Goal: Task Accomplishment & Management: Manage account settings

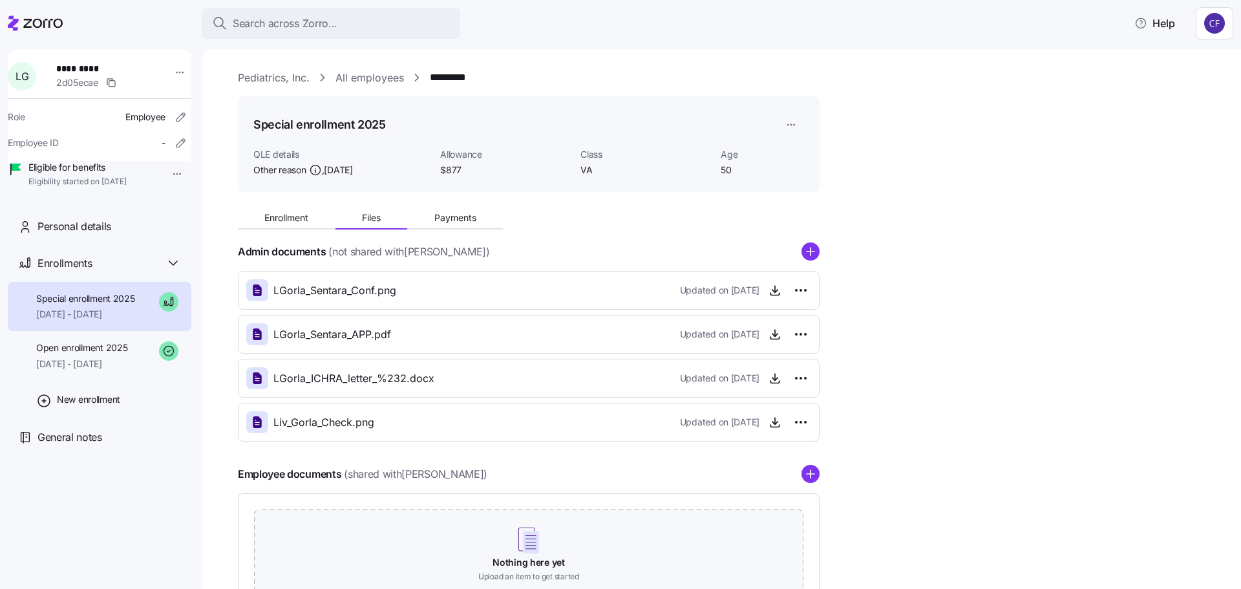
drag, startPoint x: 300, startPoint y: 75, endPoint x: 969, endPoint y: 266, distance: 694.7
click at [300, 75] on link "Pediatrics, Inc." at bounding box center [274, 78] width 72 height 16
click at [278, 79] on link "Pediatrics, Inc." at bounding box center [274, 78] width 72 height 16
click at [54, 25] on icon at bounding box center [42, 23] width 39 height 9
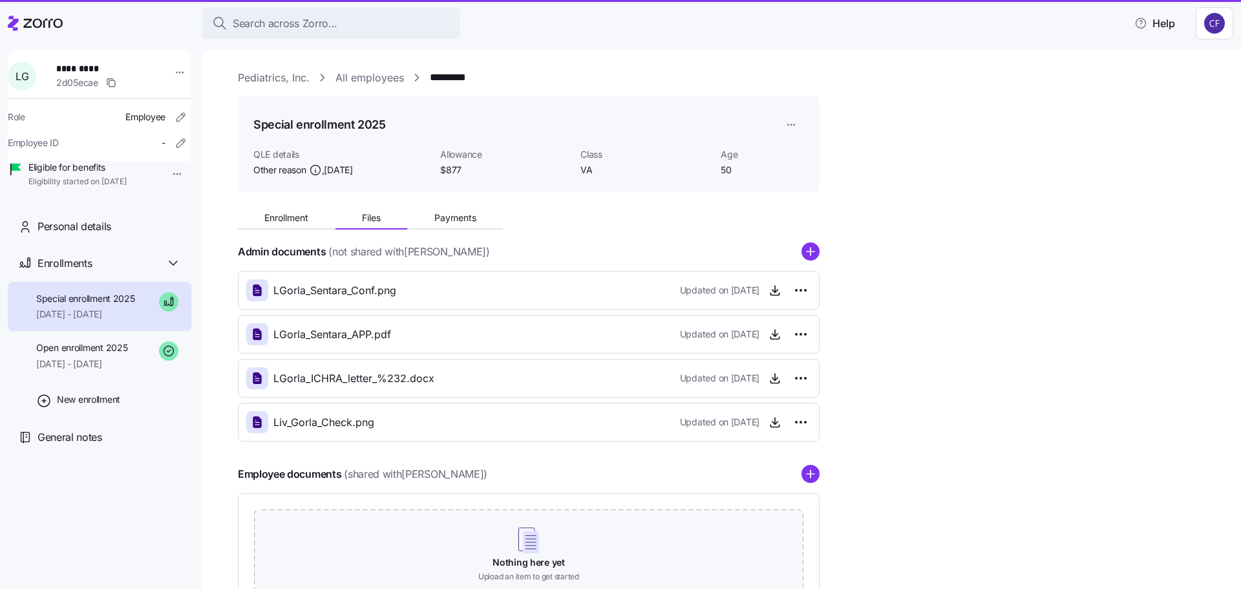
click at [969, 266] on div "Enrollment Files Payments Admin documents (not shared with [PERSON_NAME] ) LGor…" at bounding box center [730, 409] width 985 height 415
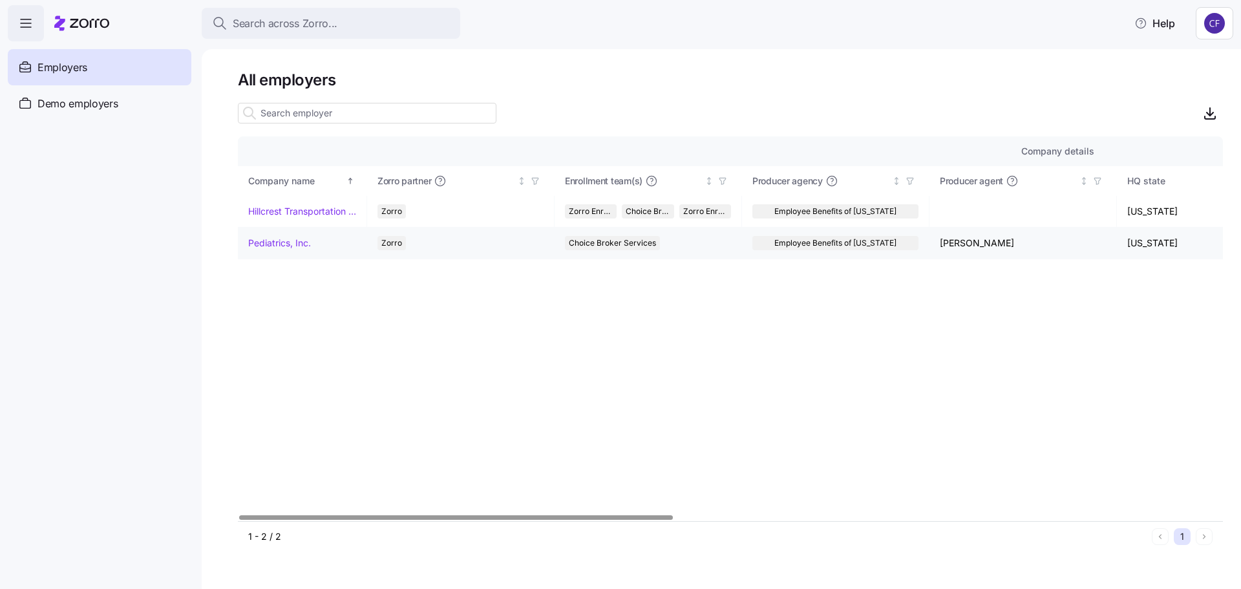
click at [277, 245] on link "Pediatrics, Inc." at bounding box center [279, 242] width 63 height 13
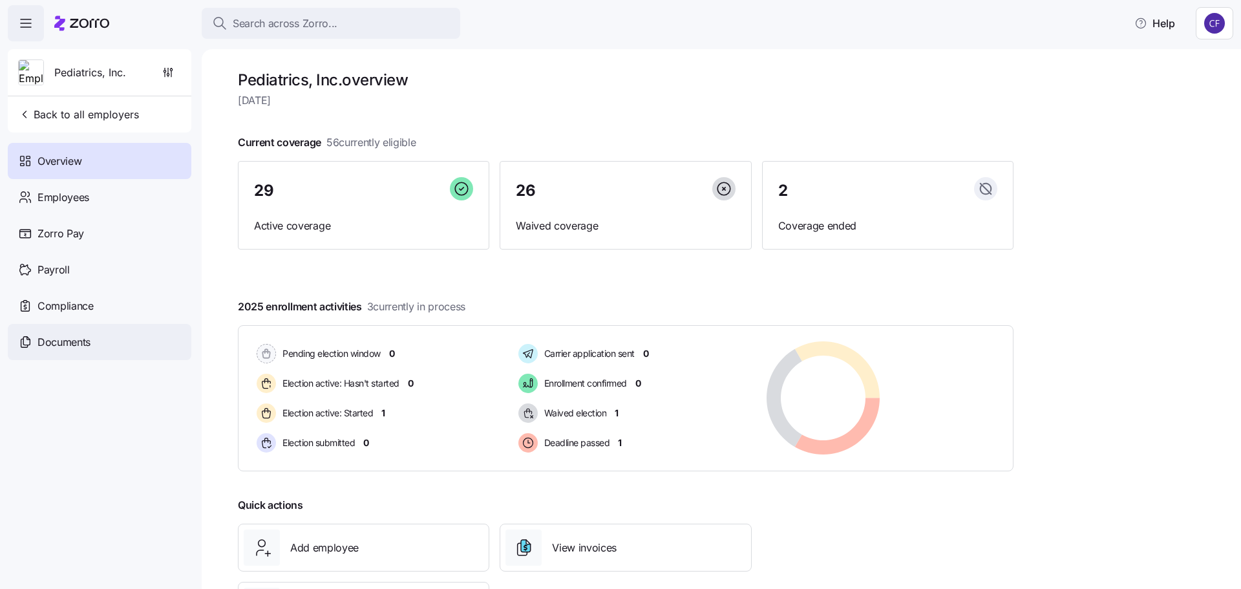
click at [69, 341] on span "Documents" at bounding box center [63, 342] width 53 height 16
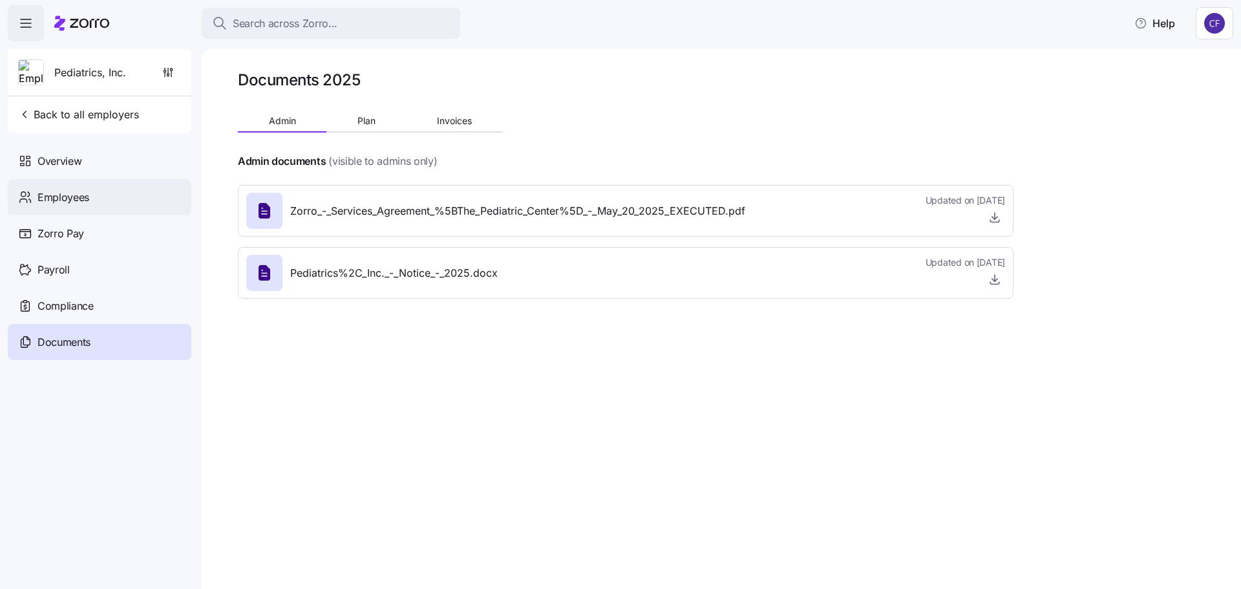
click at [52, 193] on span "Employees" at bounding box center [63, 197] width 52 height 16
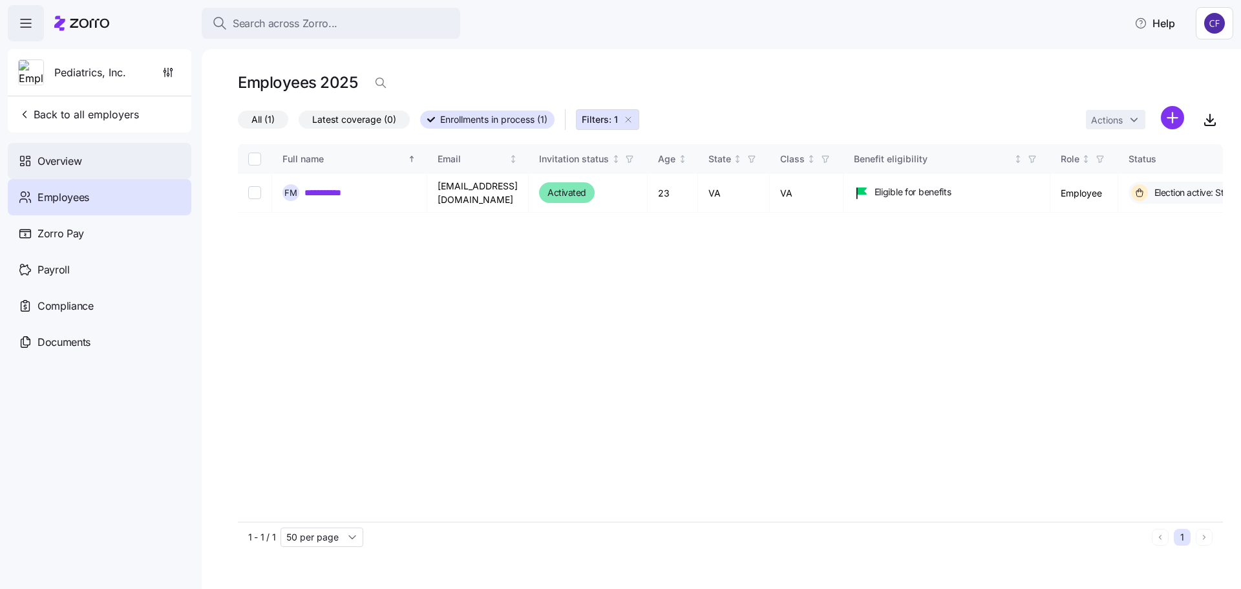
click at [58, 165] on span "Overview" at bounding box center [59, 161] width 44 height 16
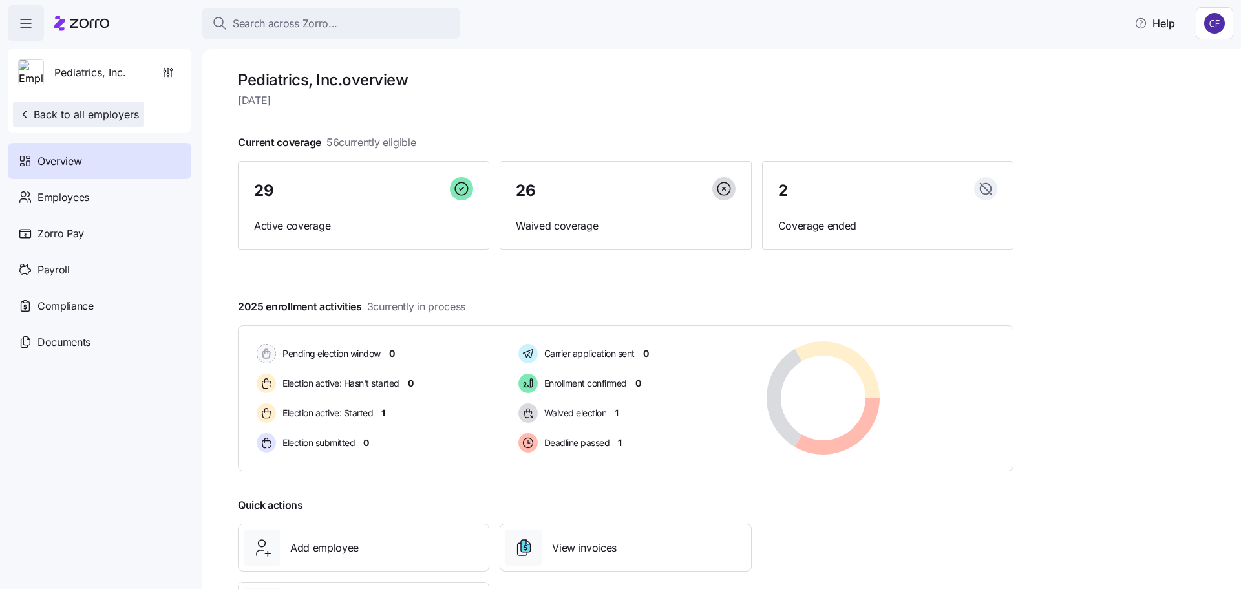
click at [58, 114] on span "Back to all employers" at bounding box center [78, 115] width 121 height 16
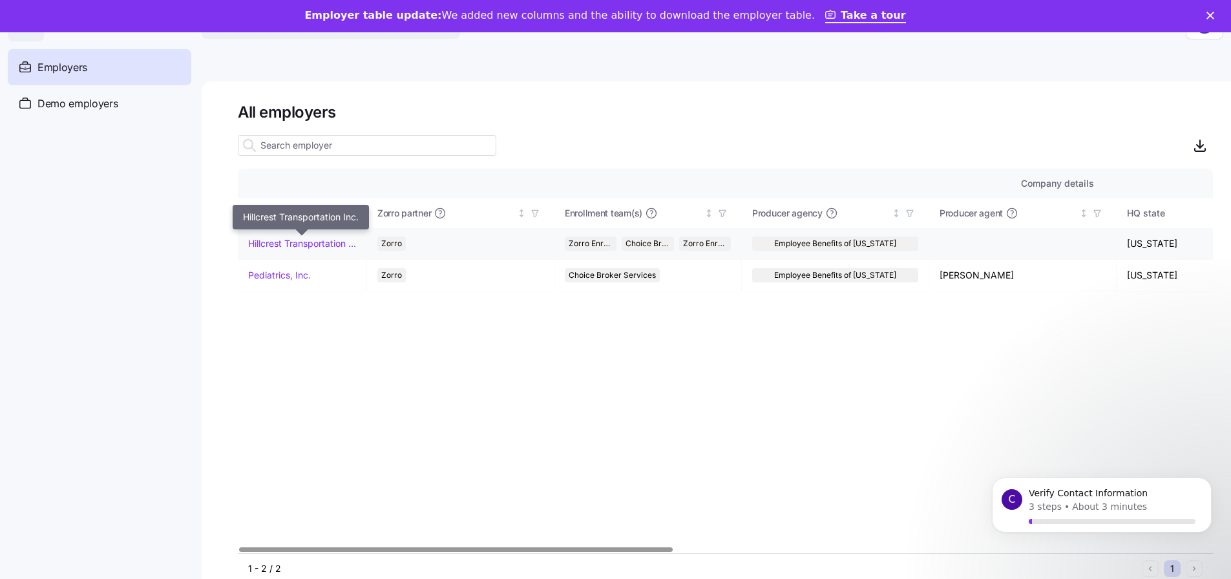
click at [275, 240] on link "Hillcrest Transportation Inc." at bounding box center [302, 243] width 108 height 13
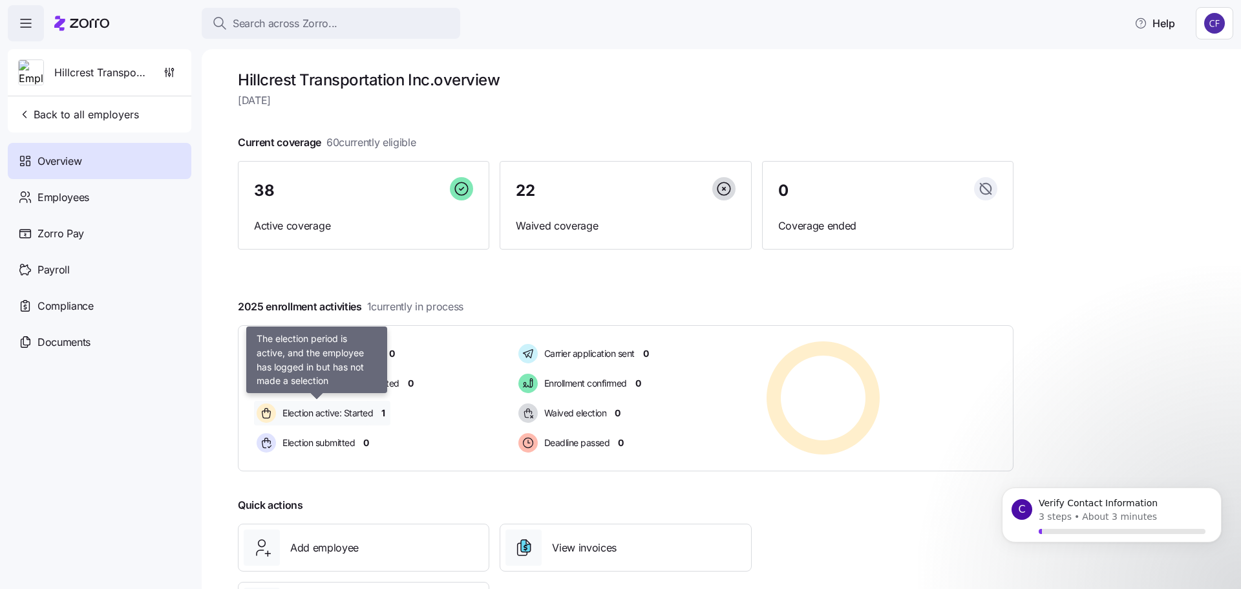
click at [337, 416] on span "Election active: Started" at bounding box center [325, 412] width 94 height 13
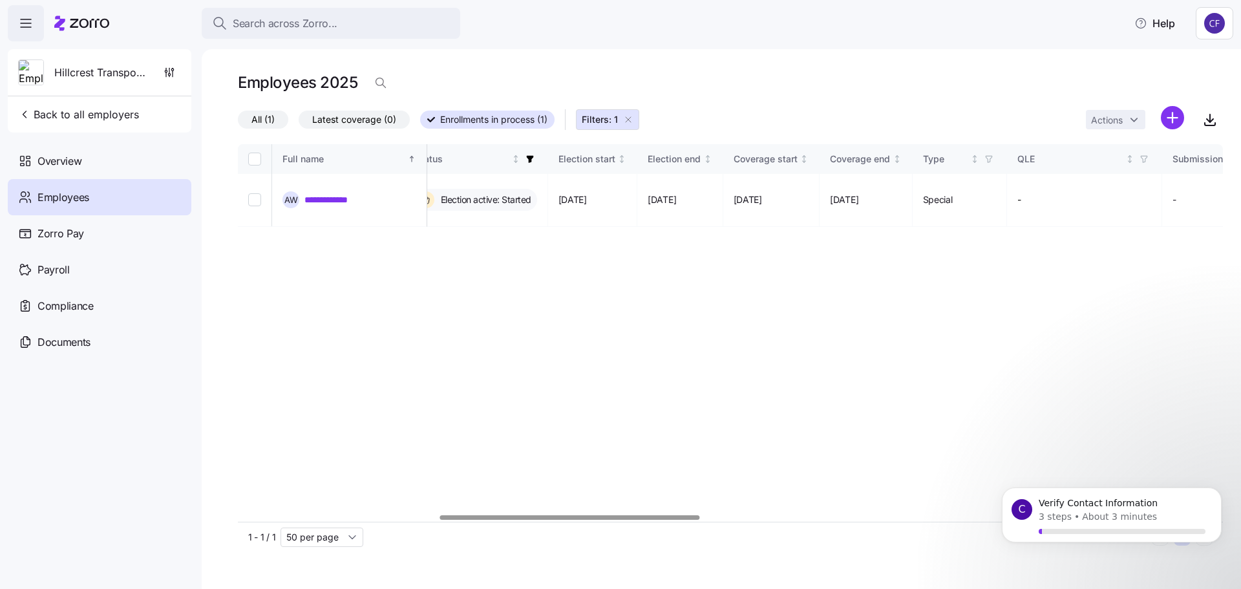
scroll to position [0, 760]
click at [653, 519] on div at bounding box center [570, 517] width 260 height 5
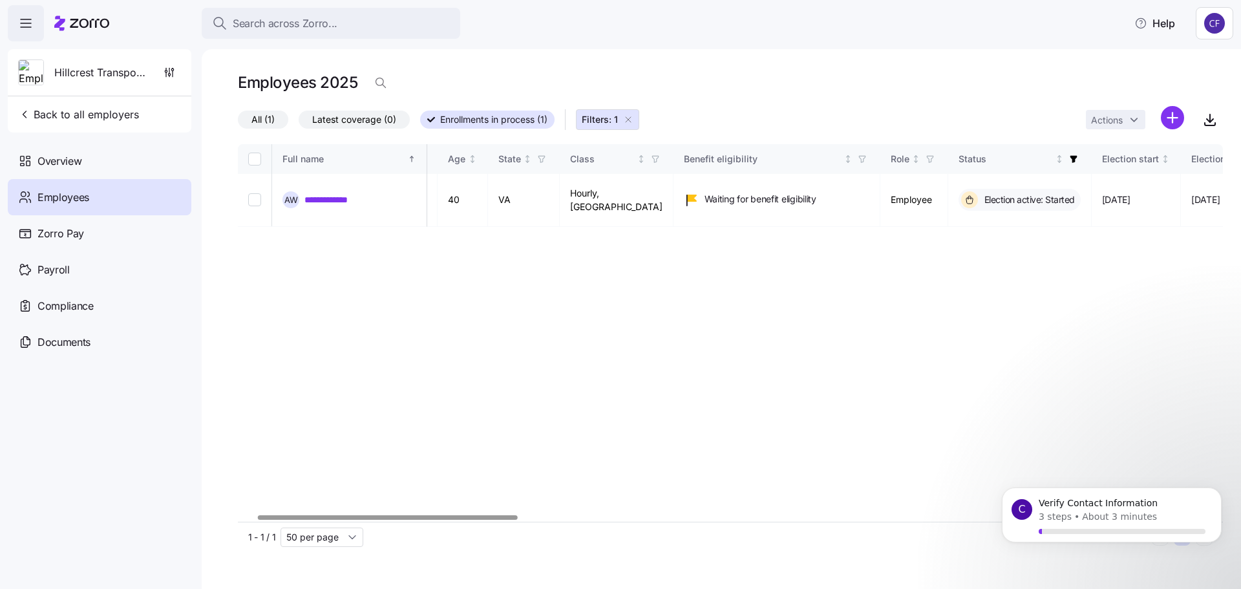
scroll to position [0, 51]
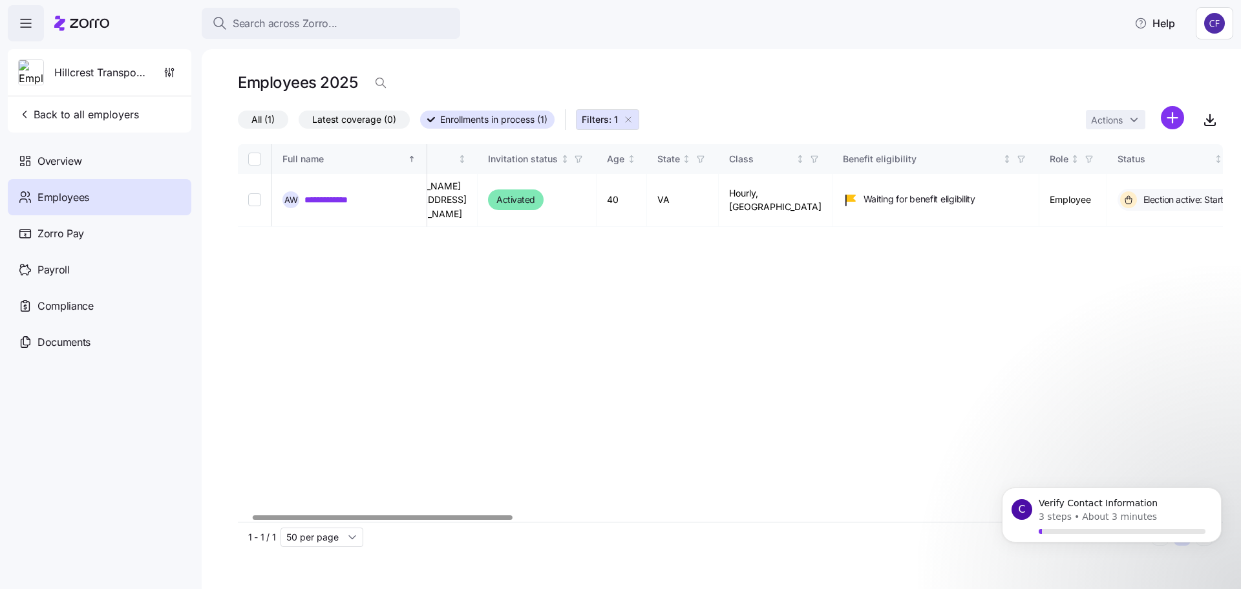
click at [371, 519] on div at bounding box center [383, 517] width 260 height 5
click at [328, 193] on link "**********" at bounding box center [333, 199] width 59 height 13
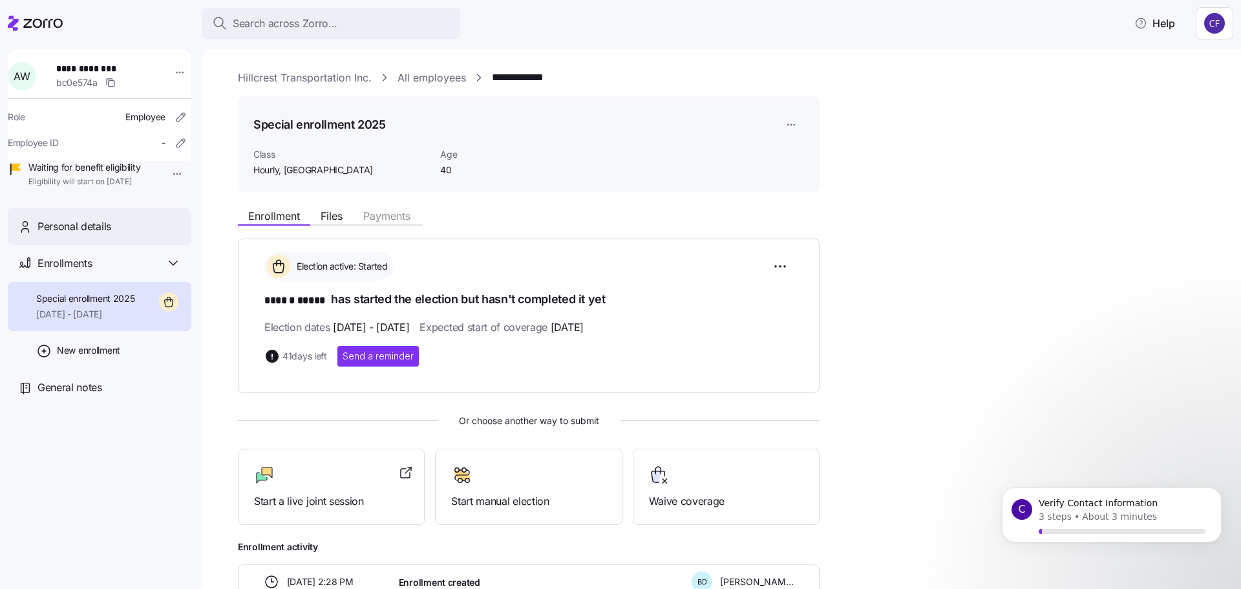
click at [86, 235] on span "Personal details" at bounding box center [74, 226] width 74 height 16
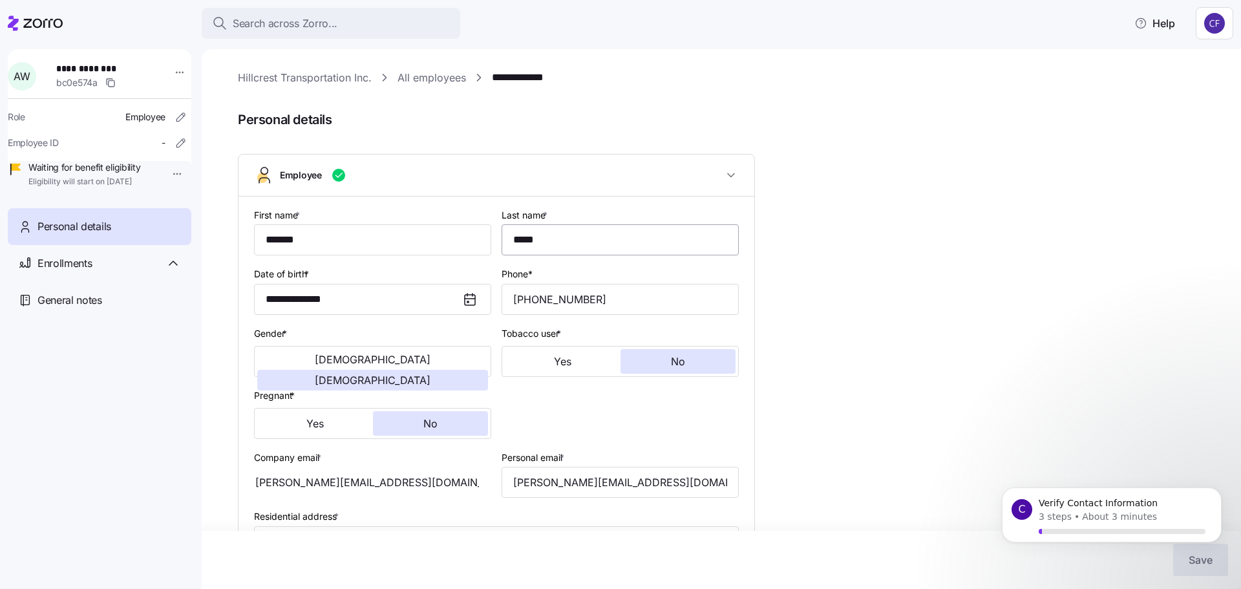
type input "Hourly, VA"
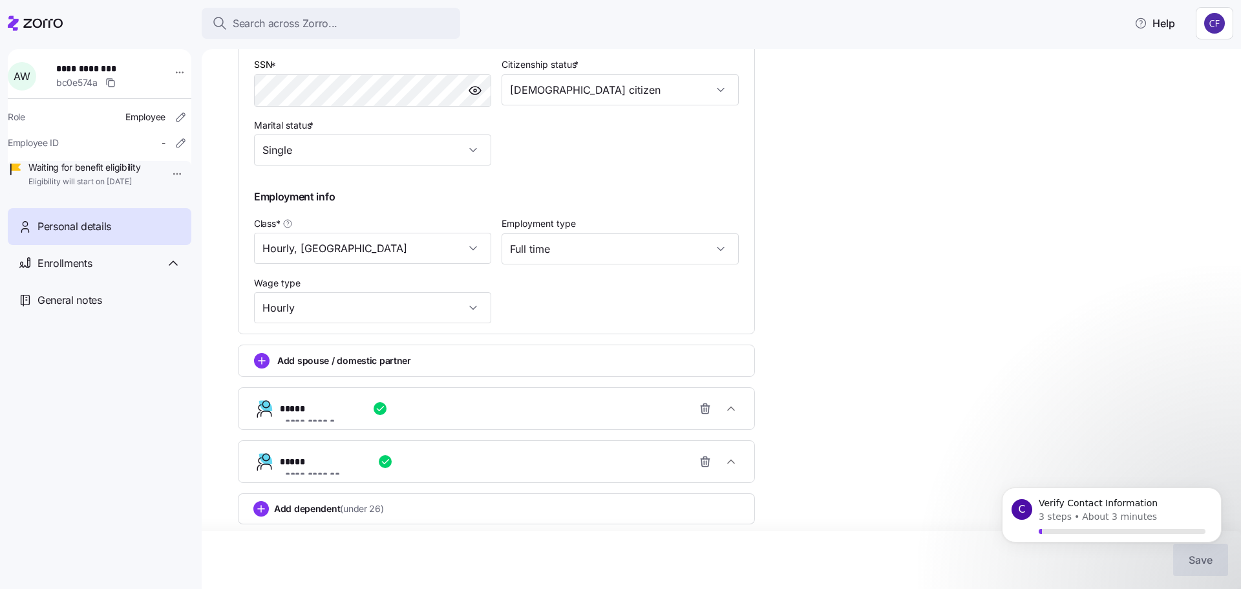
scroll to position [537, 0]
click at [65, 174] on span "Waiting for benefit eligibility" at bounding box center [84, 167] width 112 height 13
click at [74, 271] on span "Enrollments" at bounding box center [64, 263] width 54 height 16
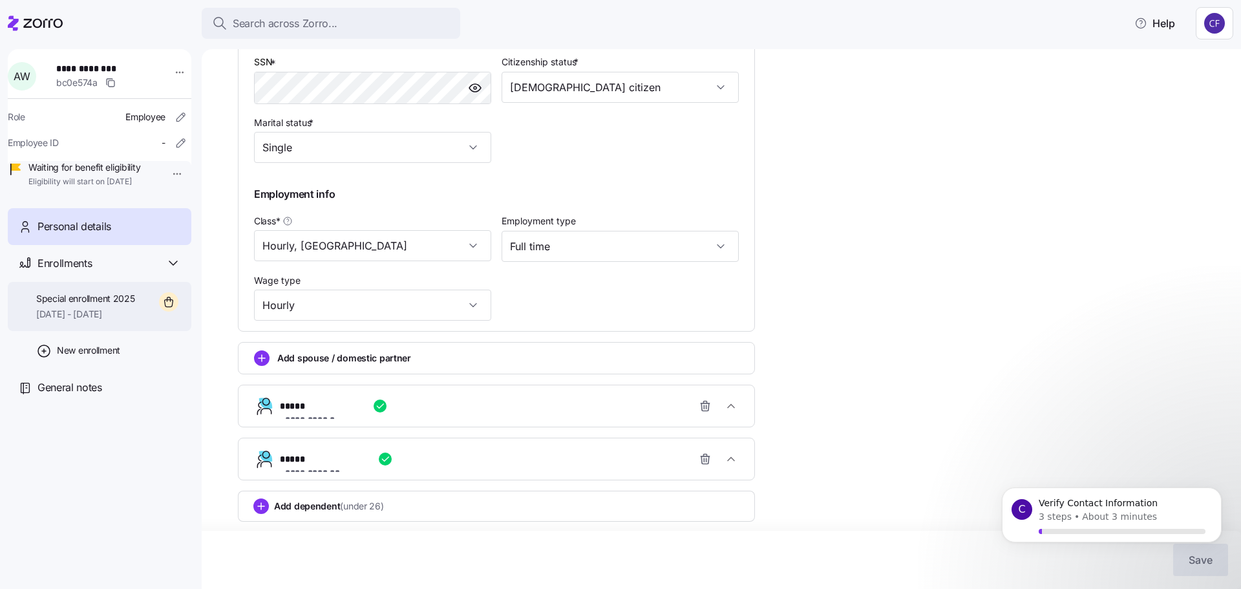
click at [56, 320] on span "11/01/2025 - 12/31/2025" at bounding box center [85, 314] width 99 height 13
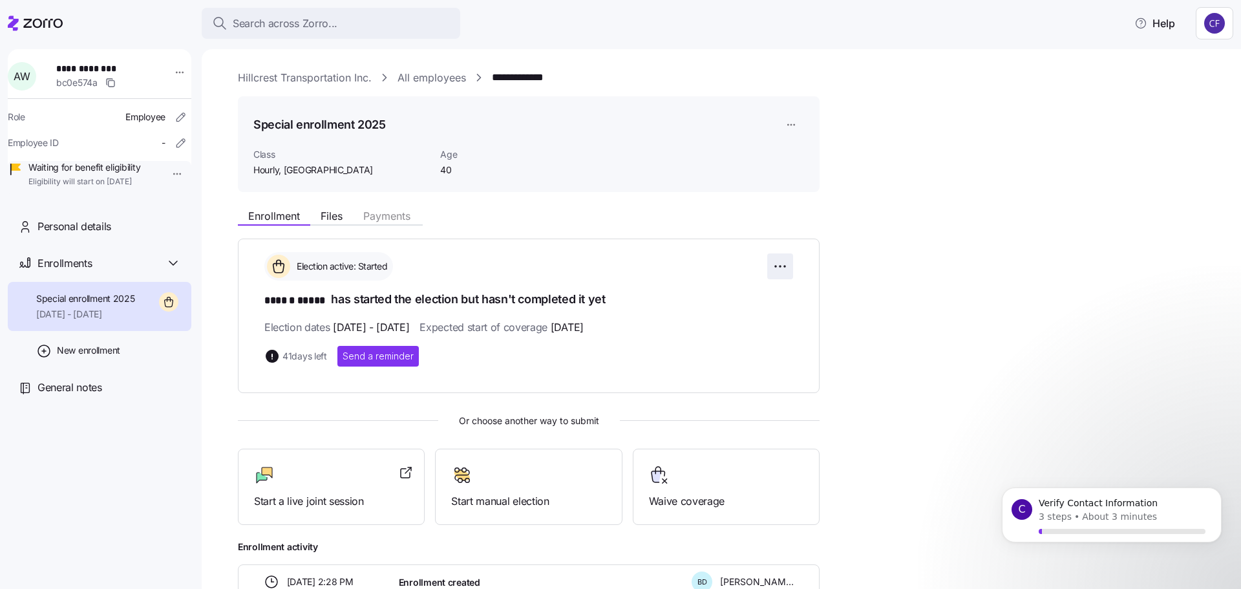
click at [782, 266] on html "**********" at bounding box center [620, 290] width 1241 height 581
click at [889, 291] on html "**********" at bounding box center [620, 290] width 1241 height 581
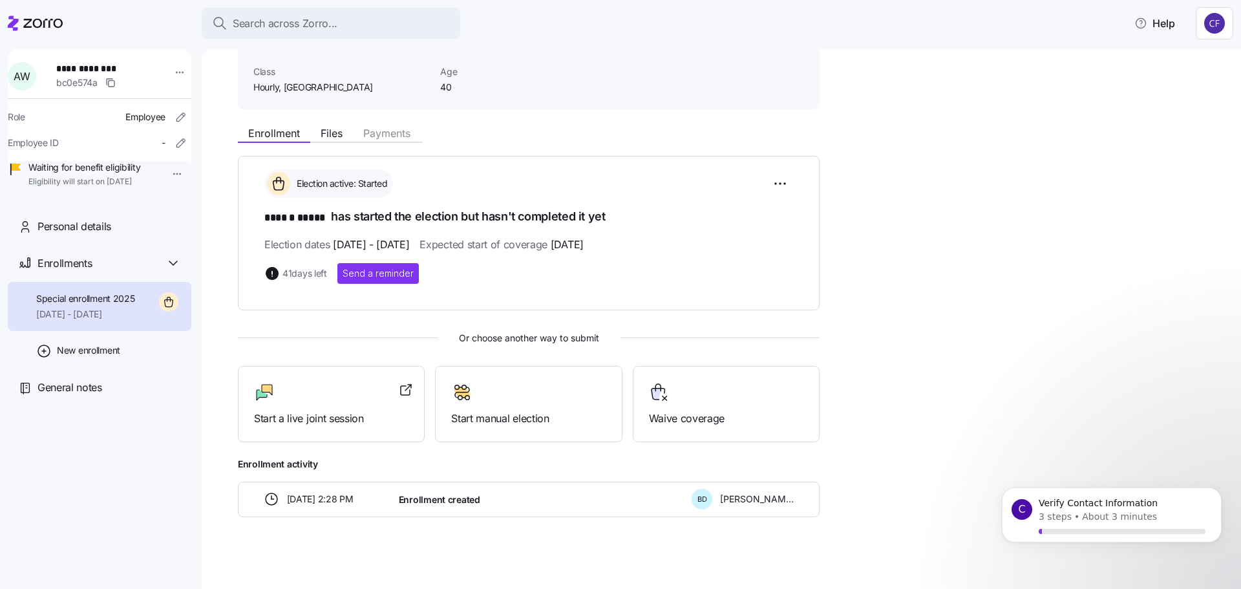
scroll to position [87, 0]
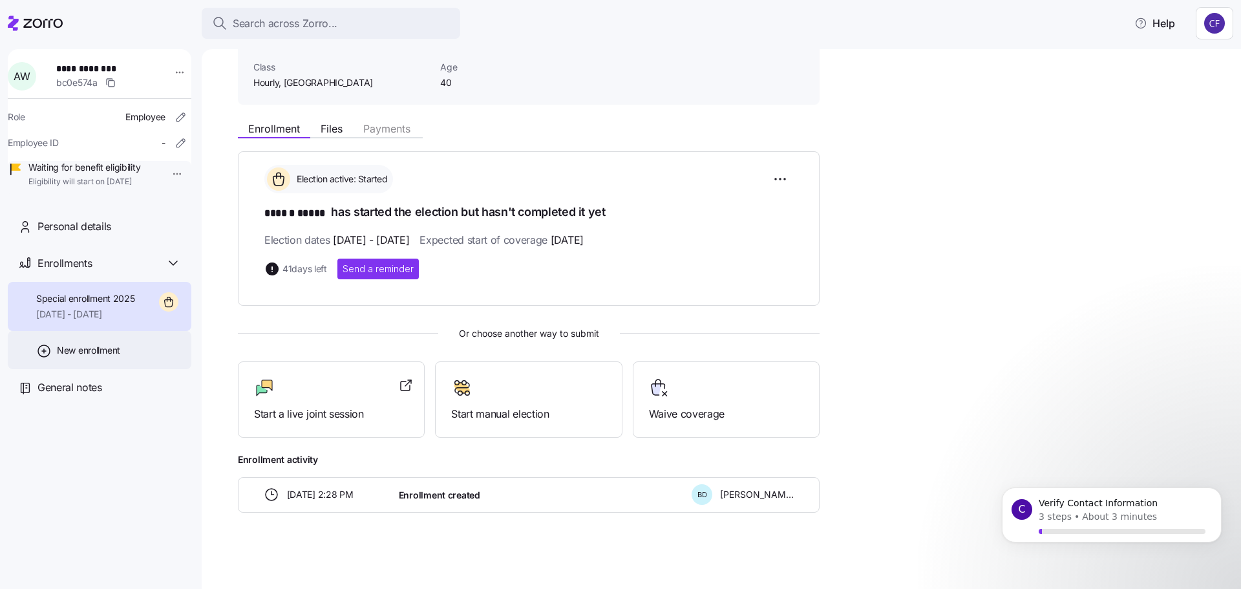
click at [84, 357] on span "New enrollment" at bounding box center [88, 350] width 63 height 13
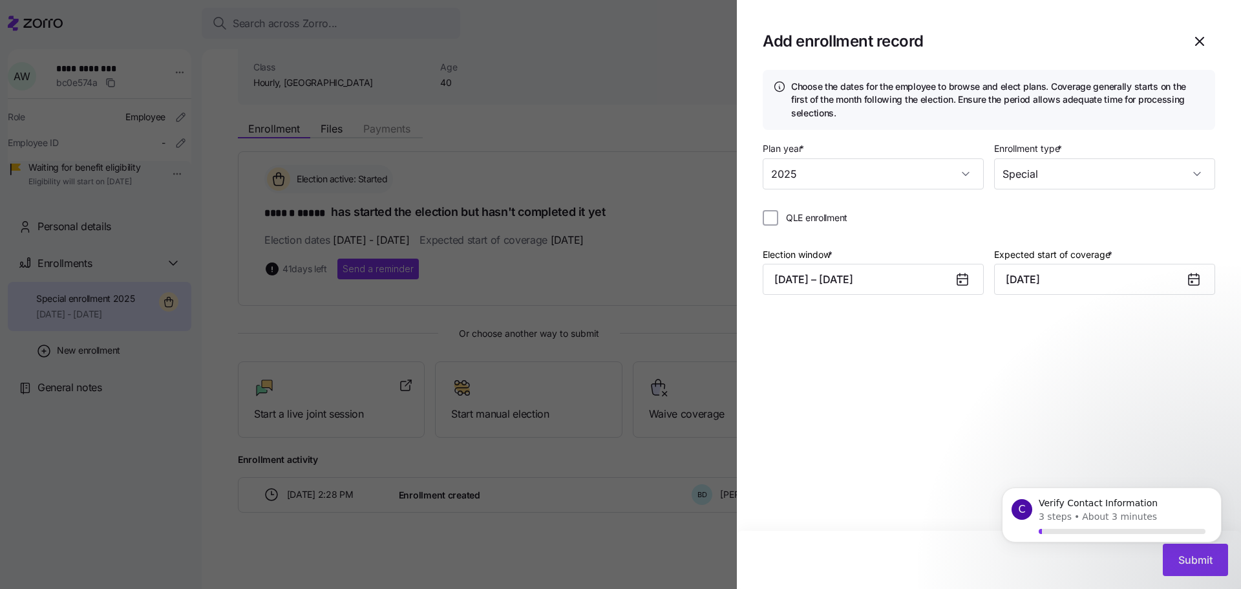
click at [569, 38] on div at bounding box center [620, 294] width 1241 height 589
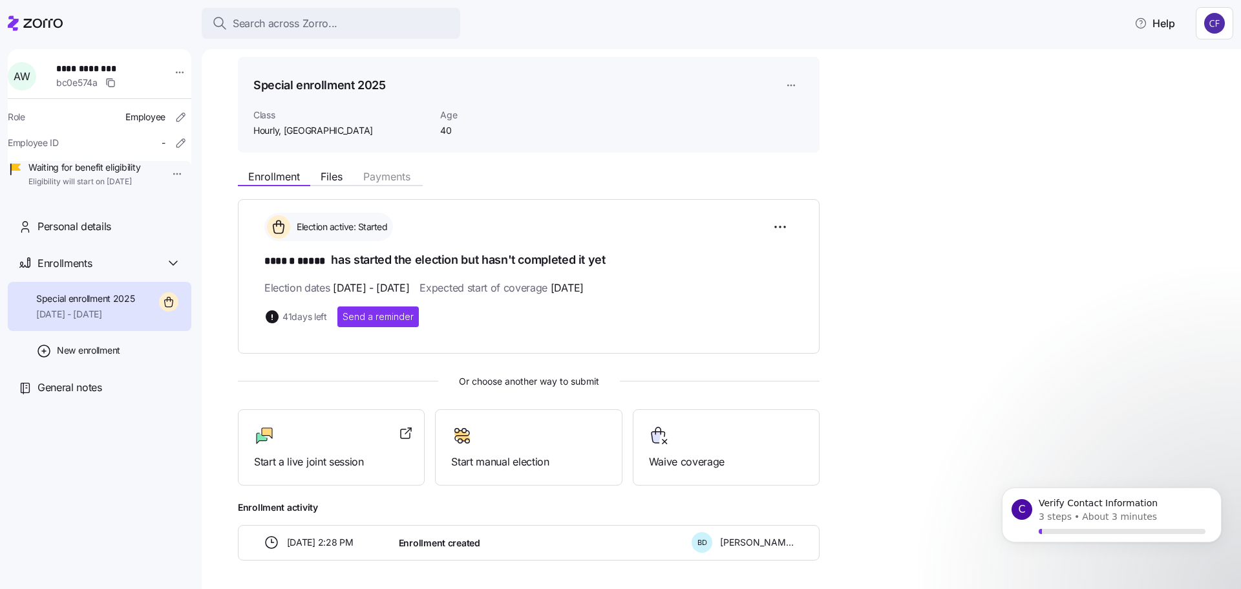
scroll to position [0, 0]
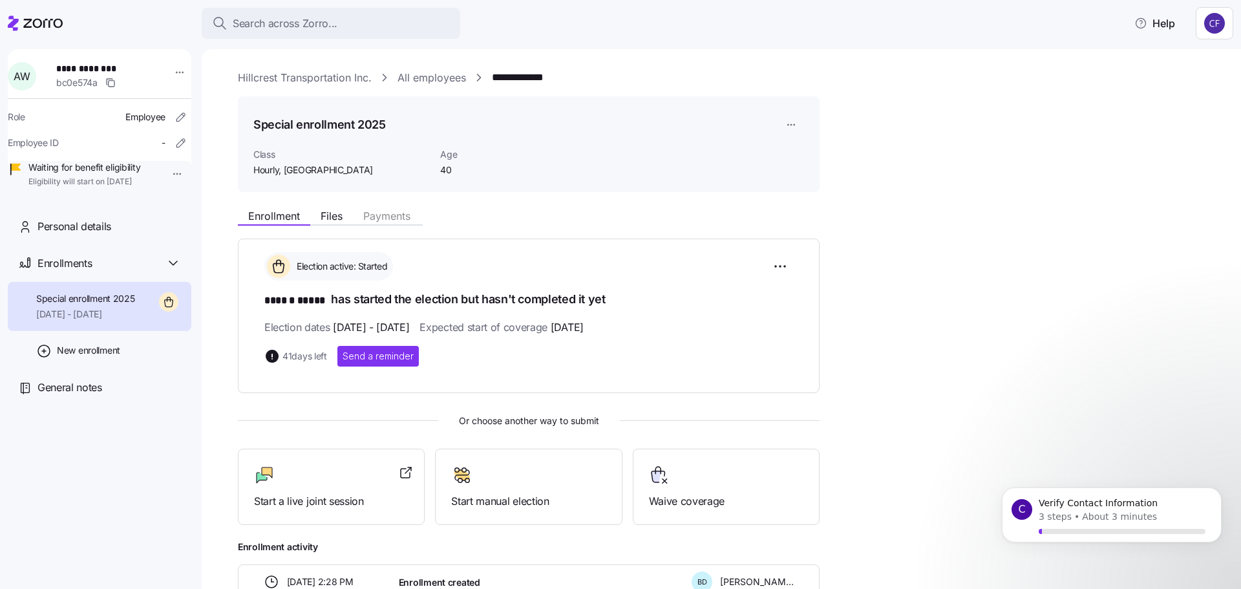
click at [276, 77] on link "Hillcrest Transportation Inc." at bounding box center [305, 78] width 134 height 16
